Goal: Task Accomplishment & Management: Manage account settings

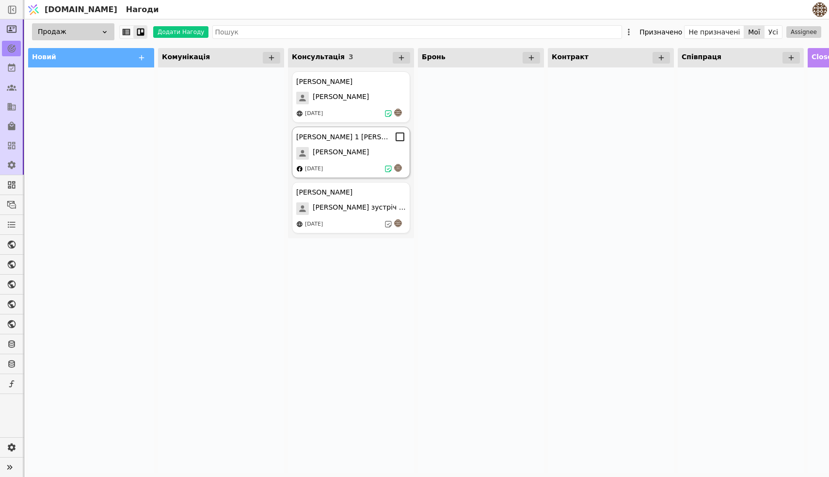
click at [360, 155] on div "[PERSON_NAME]" at bounding box center [351, 153] width 110 height 13
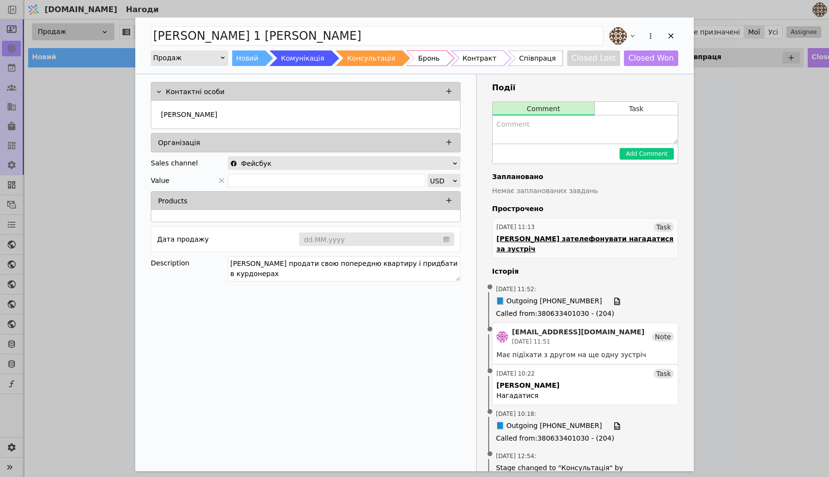
click at [662, 227] on div "Task" at bounding box center [664, 227] width 20 height 10
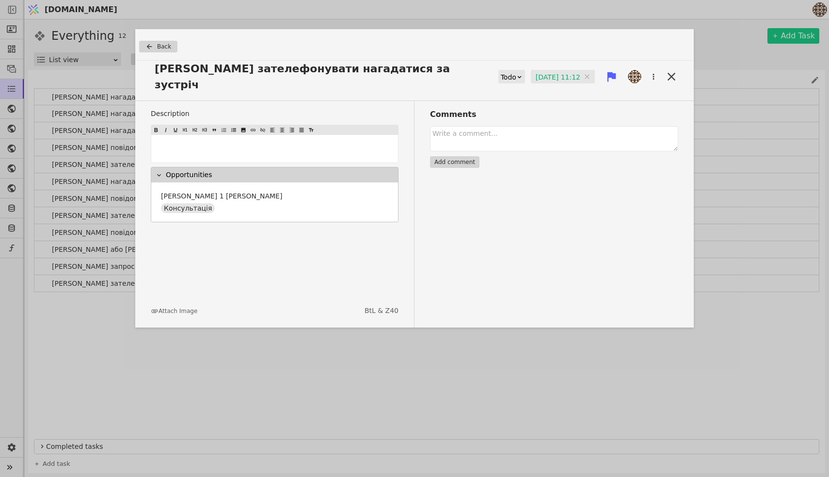
click at [517, 74] on icon at bounding box center [520, 77] width 6 height 6
click at [515, 129] on div "Done" at bounding box center [510, 126] width 40 height 15
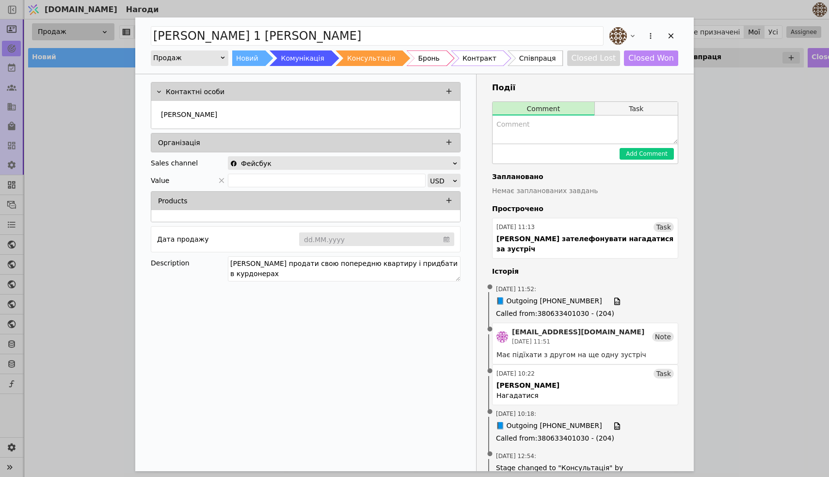
click at [633, 113] on button "Task" at bounding box center [636, 109] width 83 height 14
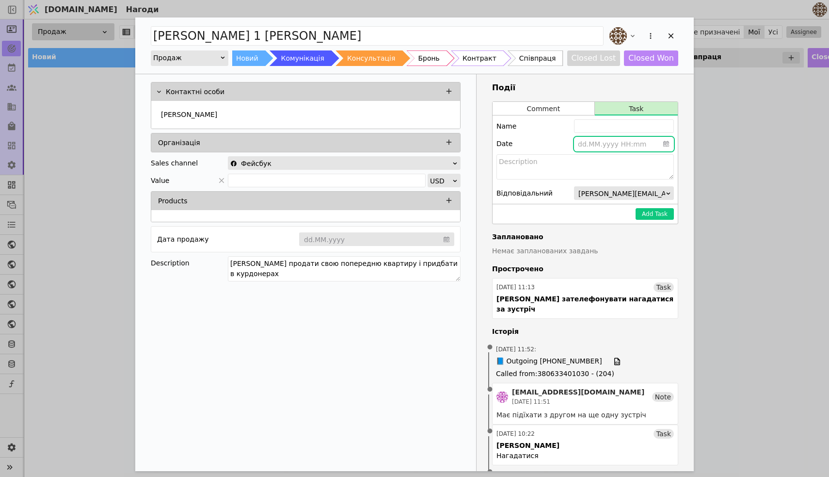
click at [625, 146] on input "Add Opportunity" at bounding box center [624, 144] width 100 height 15
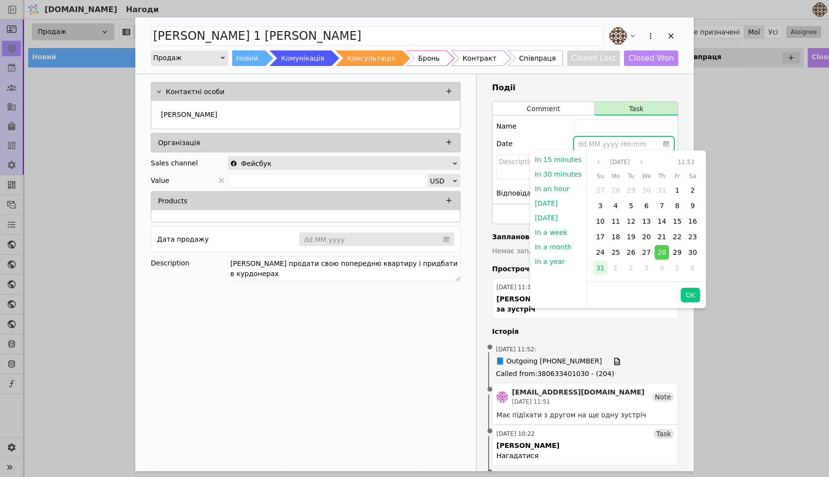
click at [600, 269] on span "31" at bounding box center [600, 268] width 9 height 8
click at [690, 298] on button "OK" at bounding box center [690, 295] width 19 height 15
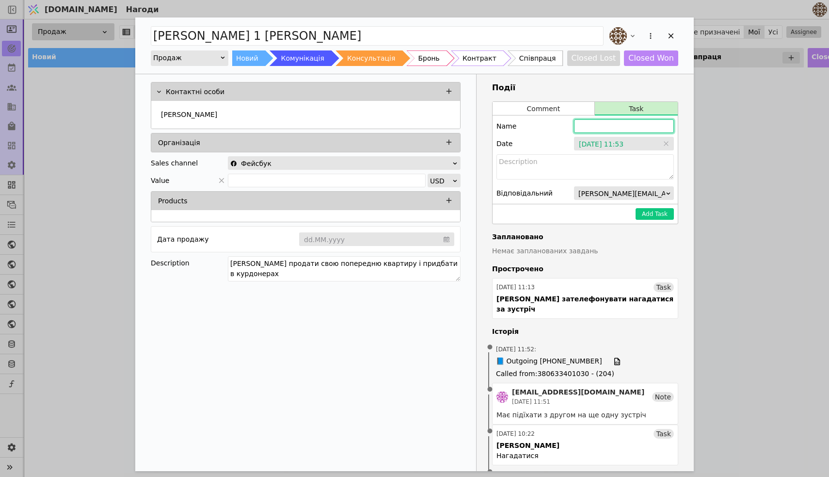
click at [604, 129] on input "Add Opportunity" at bounding box center [624, 126] width 100 height 14
type input "б"
click at [639, 127] on input "[PERSON_NAME] зателеофнувати" at bounding box center [624, 126] width 100 height 14
click at [632, 127] on input "[PERSON_NAME] зателеофнувати" at bounding box center [624, 126] width 100 height 14
click at [660, 127] on input "[PERSON_NAME] зателефонувати" at bounding box center [624, 126] width 100 height 14
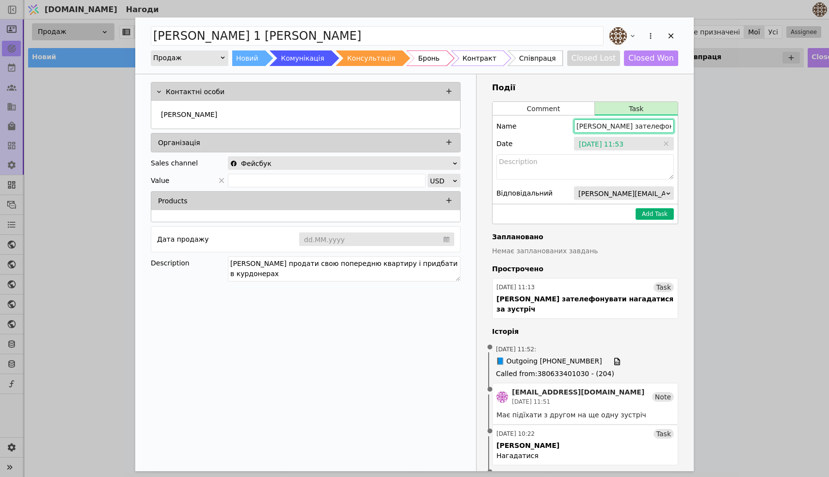
type input "[PERSON_NAME] зателефонувати у пн"
click at [650, 212] on button "Add Task" at bounding box center [655, 214] width 38 height 12
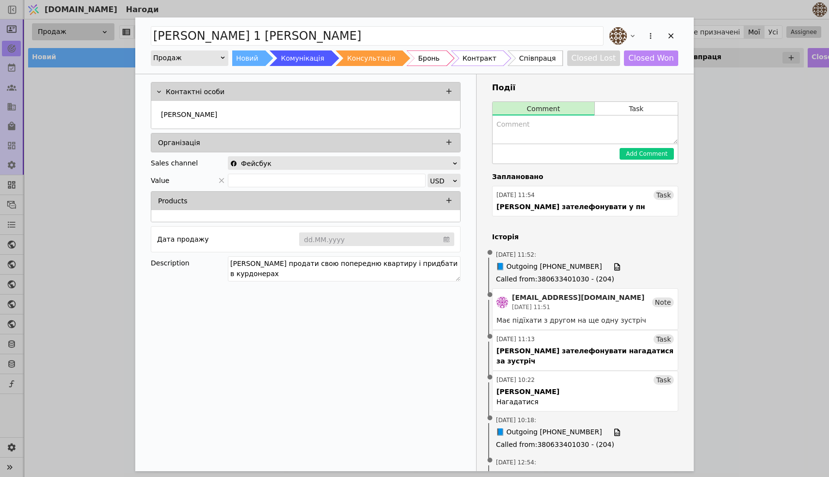
click at [576, 137] on textarea "Add Opportunity" at bounding box center [585, 129] width 185 height 28
type textarea "[PERSON_NAME] вирішує справи, просив з понеділка набрати."
click at [656, 153] on button "Add Comment" at bounding box center [647, 154] width 54 height 12
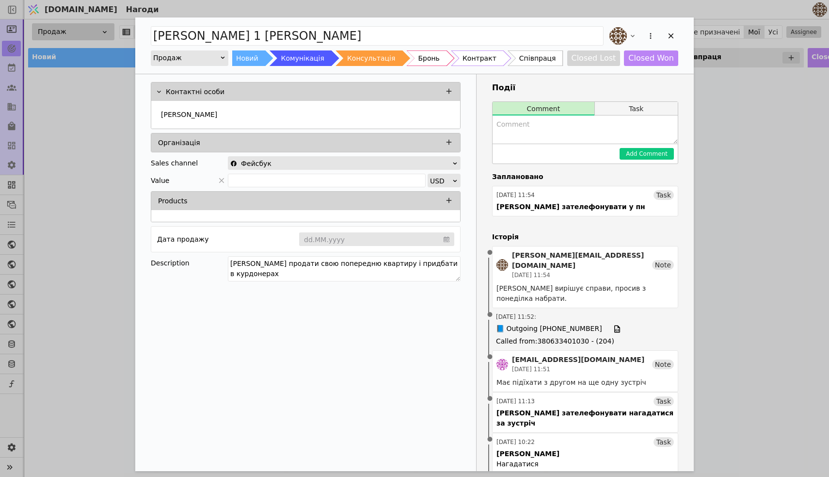
click at [657, 109] on button "Task" at bounding box center [636, 109] width 83 height 14
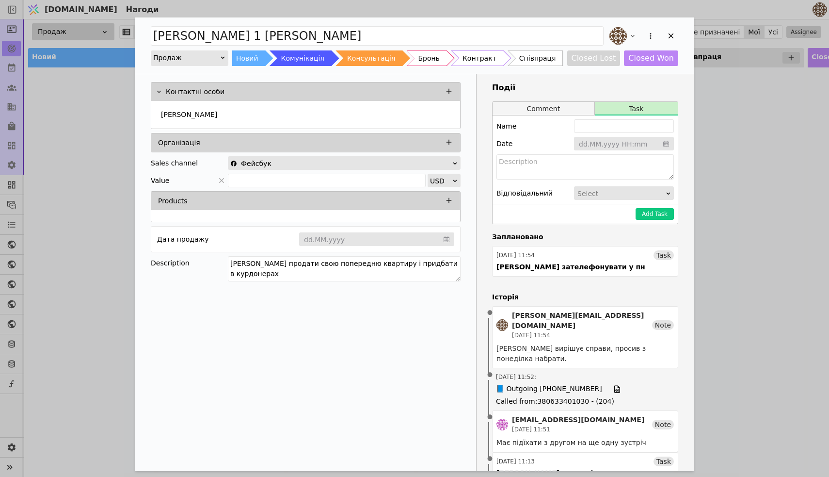
click at [543, 103] on button "Comment" at bounding box center [544, 109] width 102 height 14
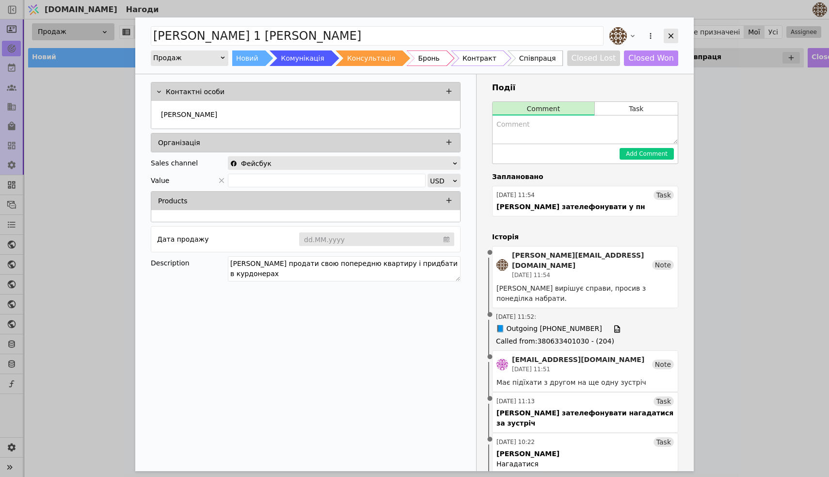
click at [670, 36] on icon "Add Opportunity" at bounding box center [671, 36] width 9 height 9
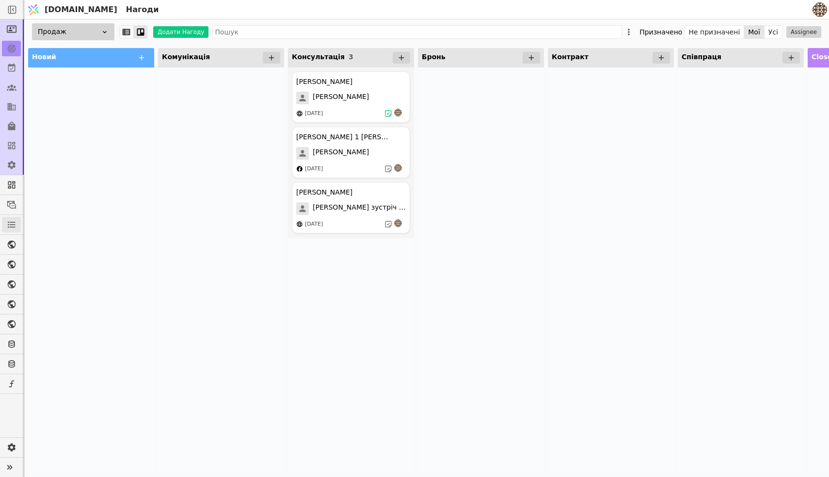
click at [14, 218] on link at bounding box center [11, 225] width 19 height 16
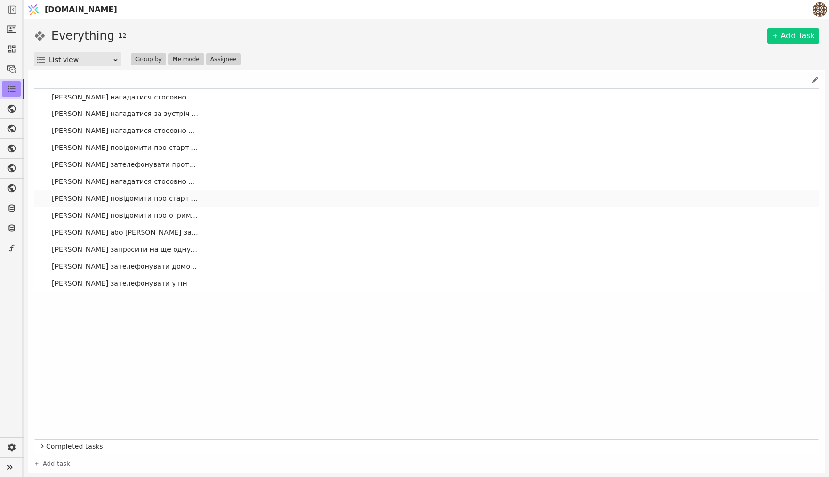
click at [81, 195] on span "[PERSON_NAME] повідомити про старт продаж в З_40" at bounding box center [125, 199] width 155 height 14
click at [4, 35] on link at bounding box center [11, 29] width 19 height 16
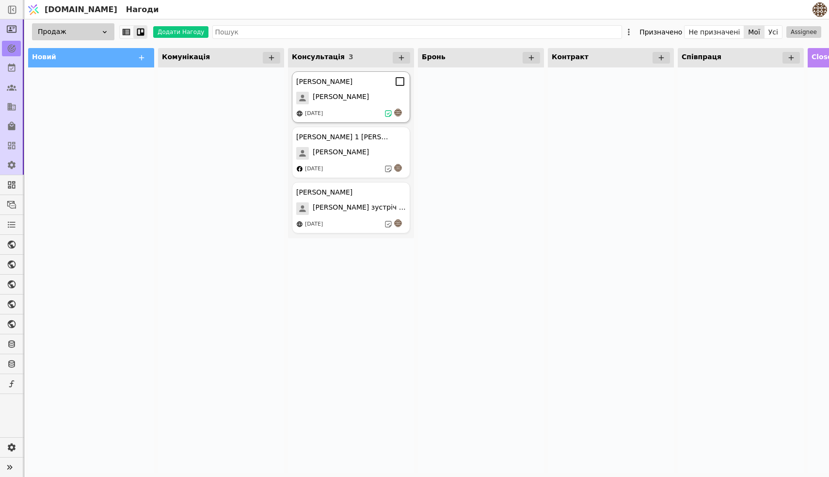
click at [351, 106] on div "[PERSON_NAME] [PERSON_NAME] [DATE]" at bounding box center [351, 96] width 118 height 51
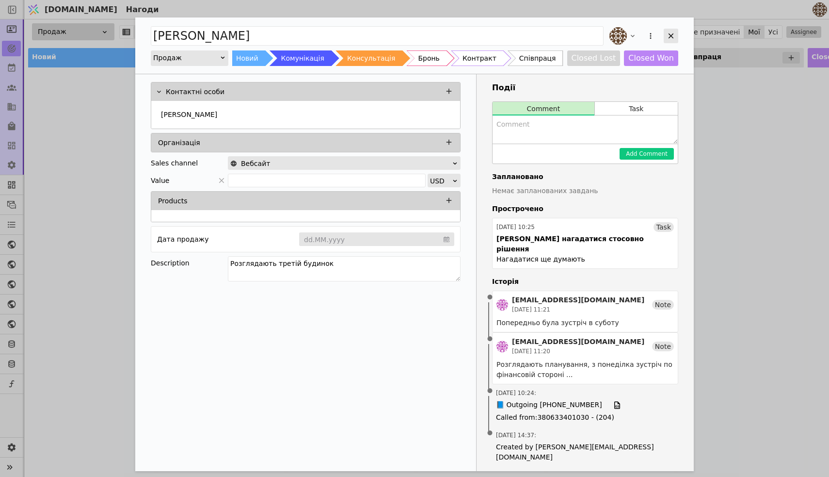
click at [672, 35] on icon "Add Opportunity" at bounding box center [671, 35] width 5 height 5
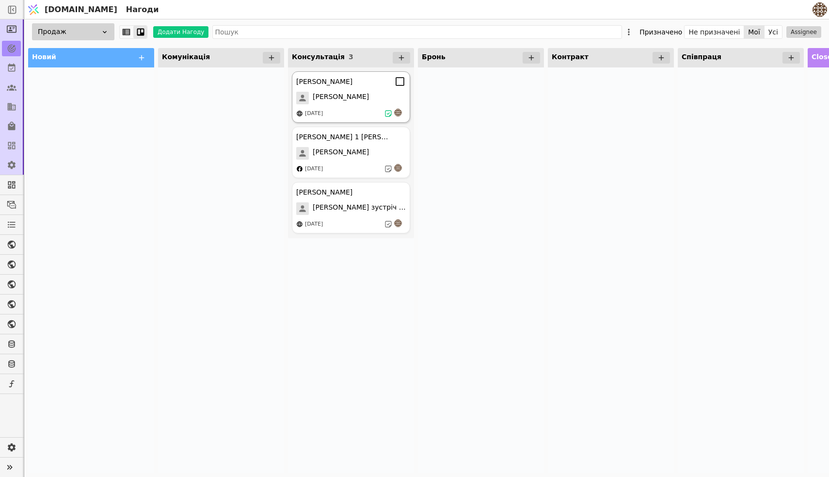
click at [346, 103] on div "[PERSON_NAME]" at bounding box center [351, 98] width 110 height 13
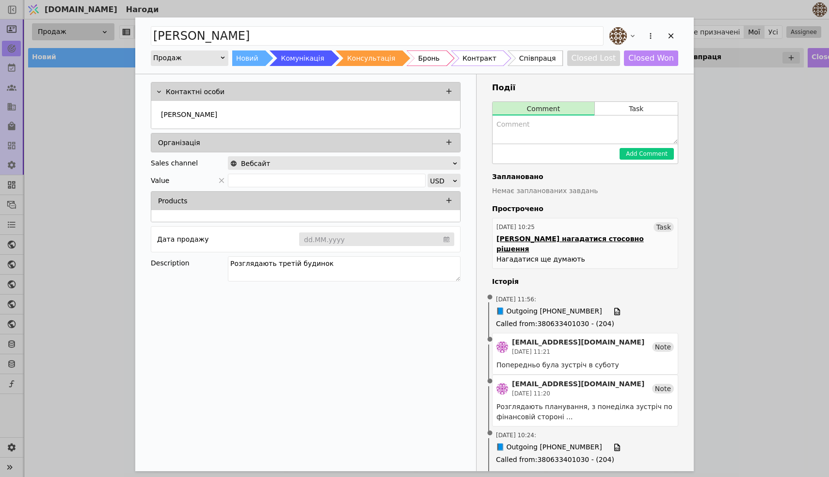
click at [638, 235] on link "[DATE] 10:25 Task Андрію нагадатися стосовно рішення Нагадатися ще думають" at bounding box center [585, 243] width 186 height 51
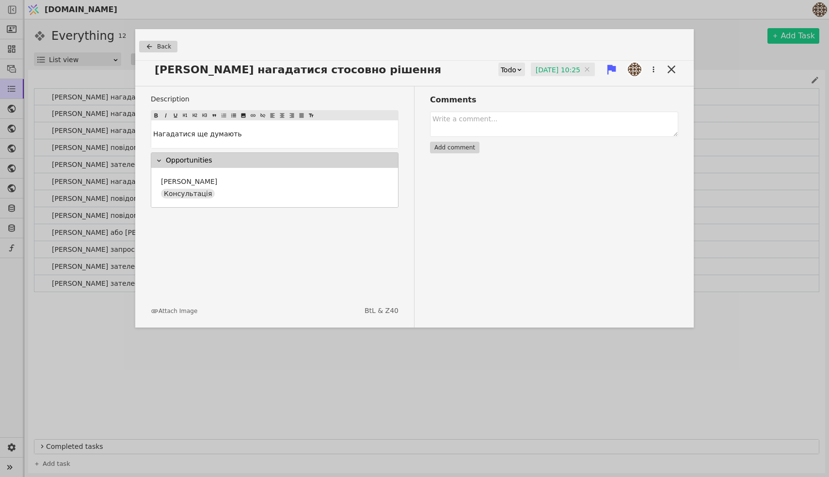
click at [501, 70] on div "Todo" at bounding box center [509, 70] width 16 height 14
click at [495, 125] on div "Done" at bounding box center [508, 126] width 40 height 15
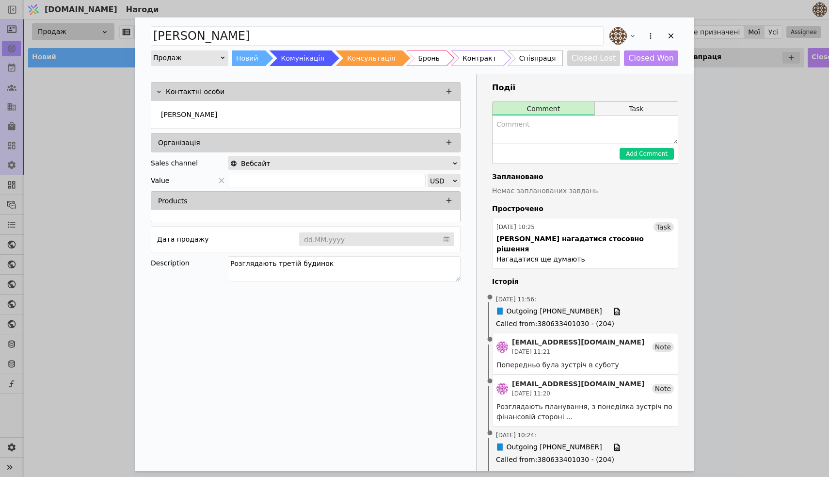
click at [624, 111] on button "Task" at bounding box center [636, 109] width 83 height 14
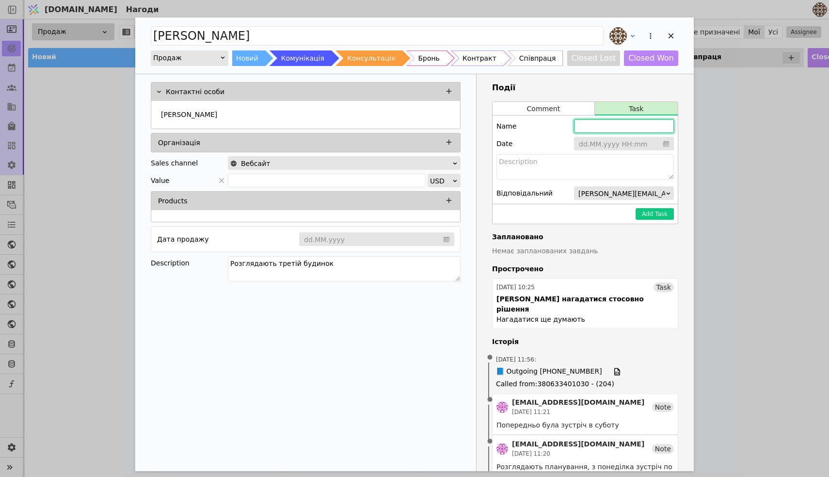
click at [616, 129] on input "Add Opportunity" at bounding box center [624, 126] width 100 height 14
type input "[PERSON_NAME] зателефонувати у понеділок"
click at [618, 147] on input "Add Opportunity" at bounding box center [624, 144] width 100 height 15
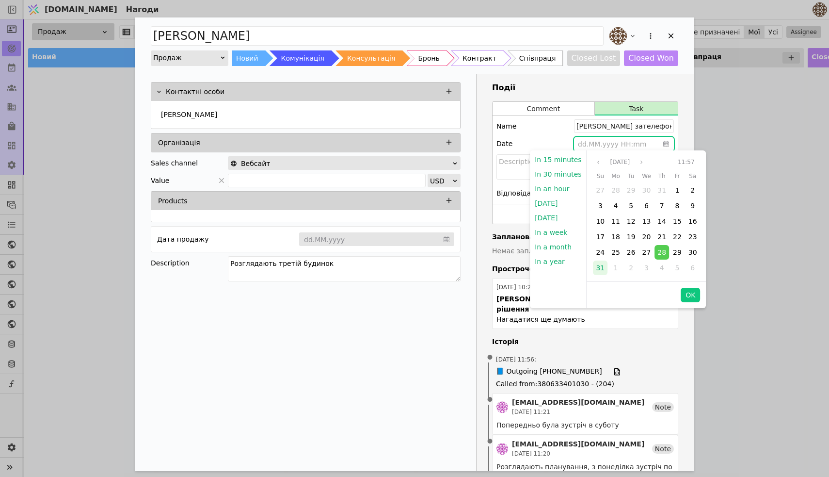
click at [600, 266] on span "31" at bounding box center [600, 268] width 9 height 8
click at [691, 293] on button "OK" at bounding box center [690, 295] width 19 height 15
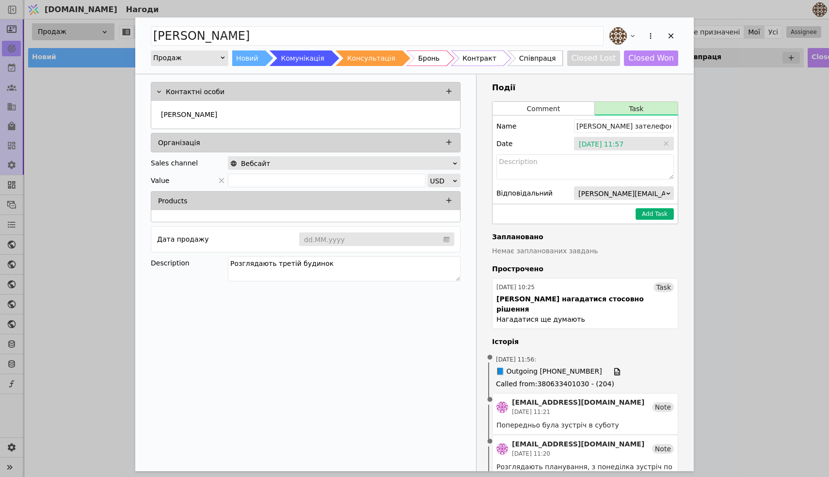
click at [648, 211] on button "Add Task" at bounding box center [655, 214] width 38 height 12
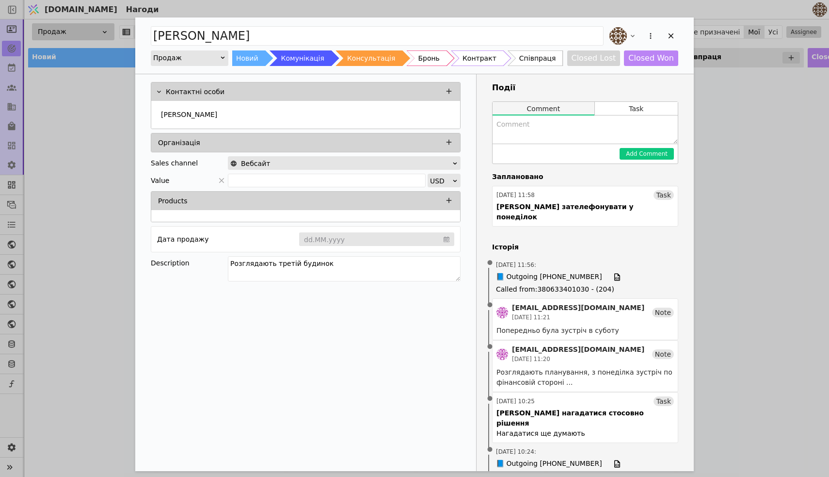
click at [563, 110] on button "Comment" at bounding box center [544, 109] width 102 height 14
click at [530, 129] on textarea "Add Opportunity" at bounding box center [585, 129] width 185 height 28
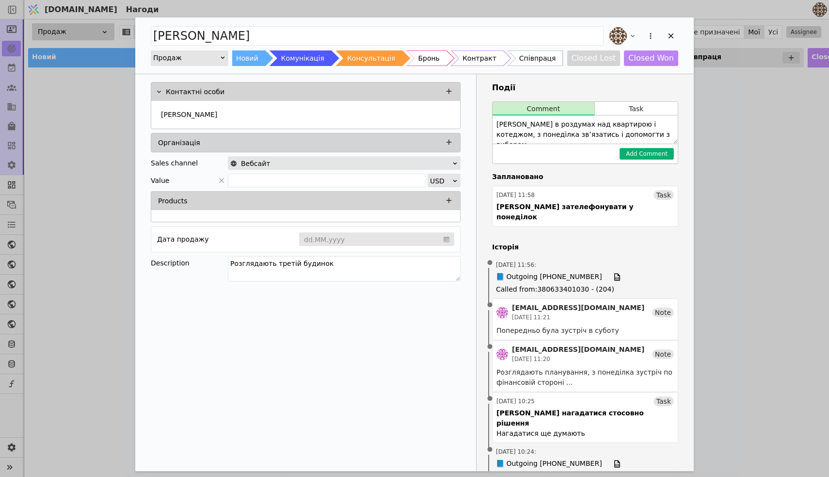
type textarea "[PERSON_NAME] в роздумах над квартирою і котеджом, з понеділка звʼязатись і доп…"
click at [656, 153] on button "Add Comment" at bounding box center [647, 154] width 54 height 12
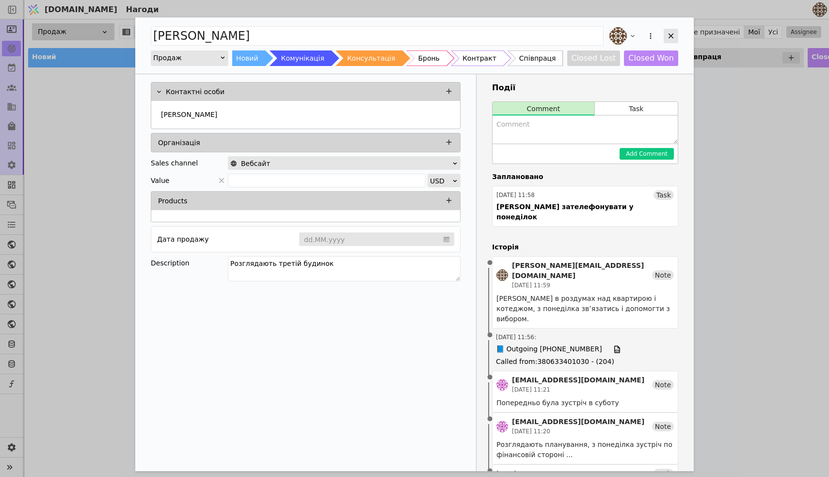
click at [668, 35] on icon "Add Opportunity" at bounding box center [671, 36] width 9 height 9
